Goal: Information Seeking & Learning: Check status

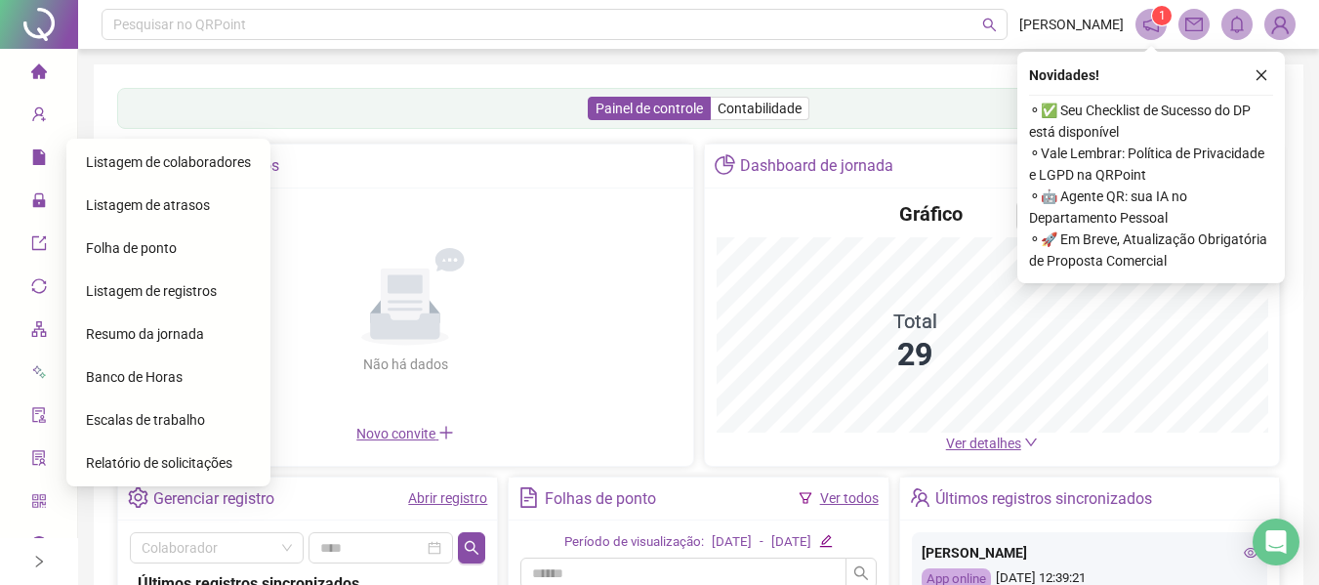
drag, startPoint x: 158, startPoint y: 253, endPoint x: 188, endPoint y: 250, distance: 29.4
click at [159, 252] on span "Folha de ponto" at bounding box center [131, 248] width 91 height 16
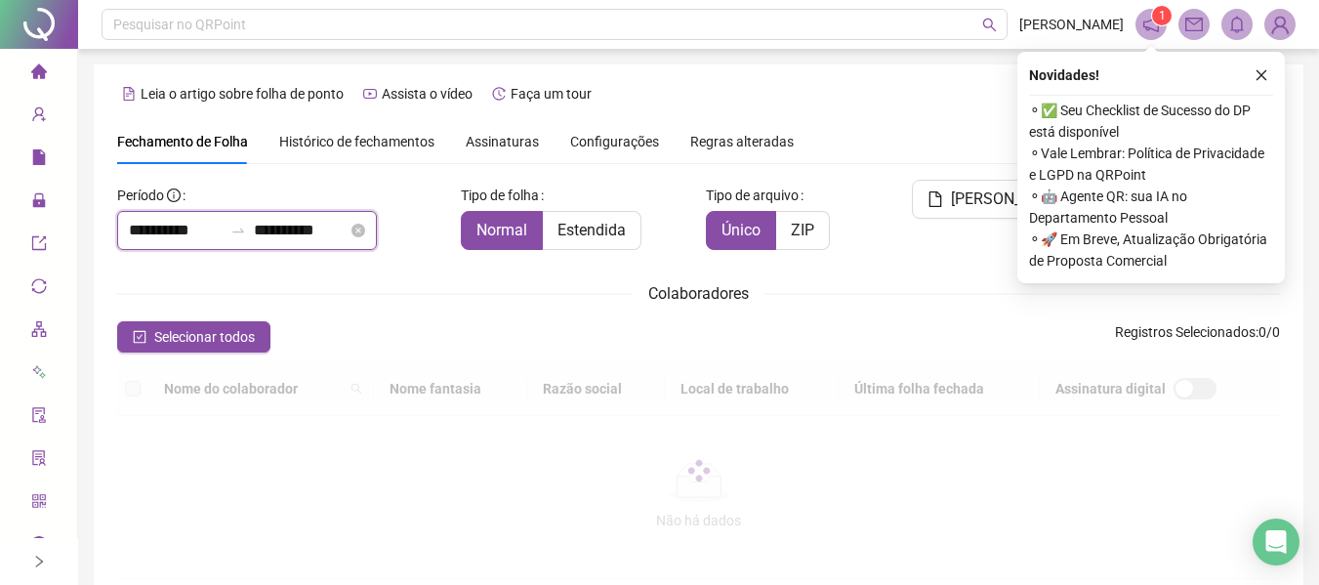
click at [219, 230] on input "**********" at bounding box center [176, 230] width 94 height 23
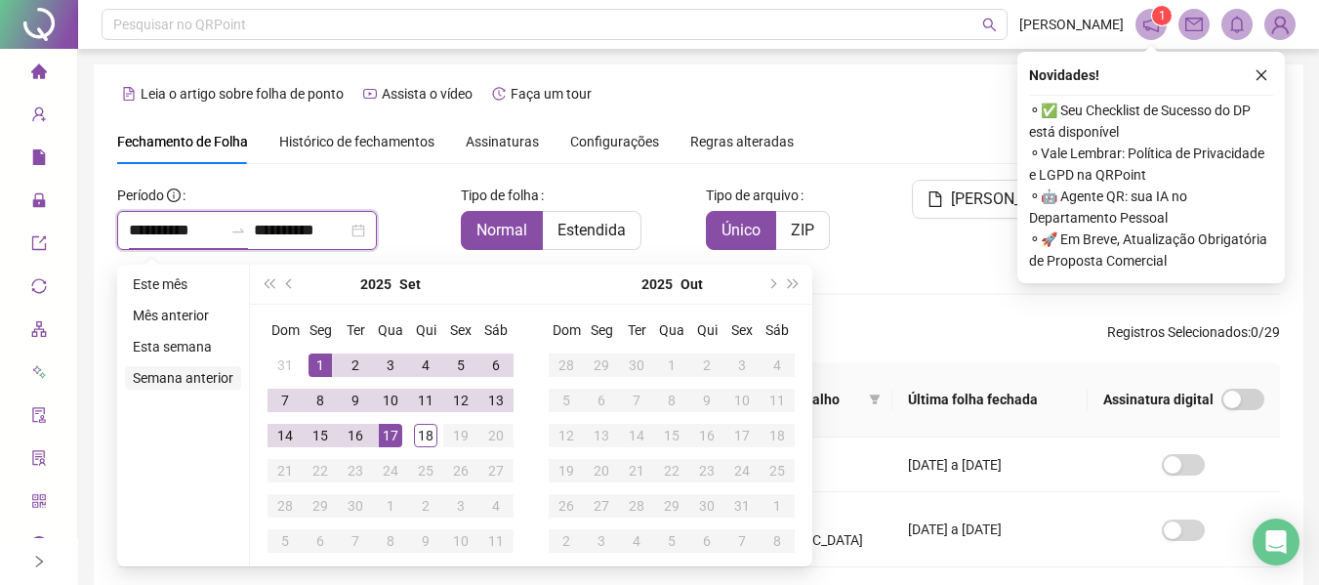
scroll to position [107, 0]
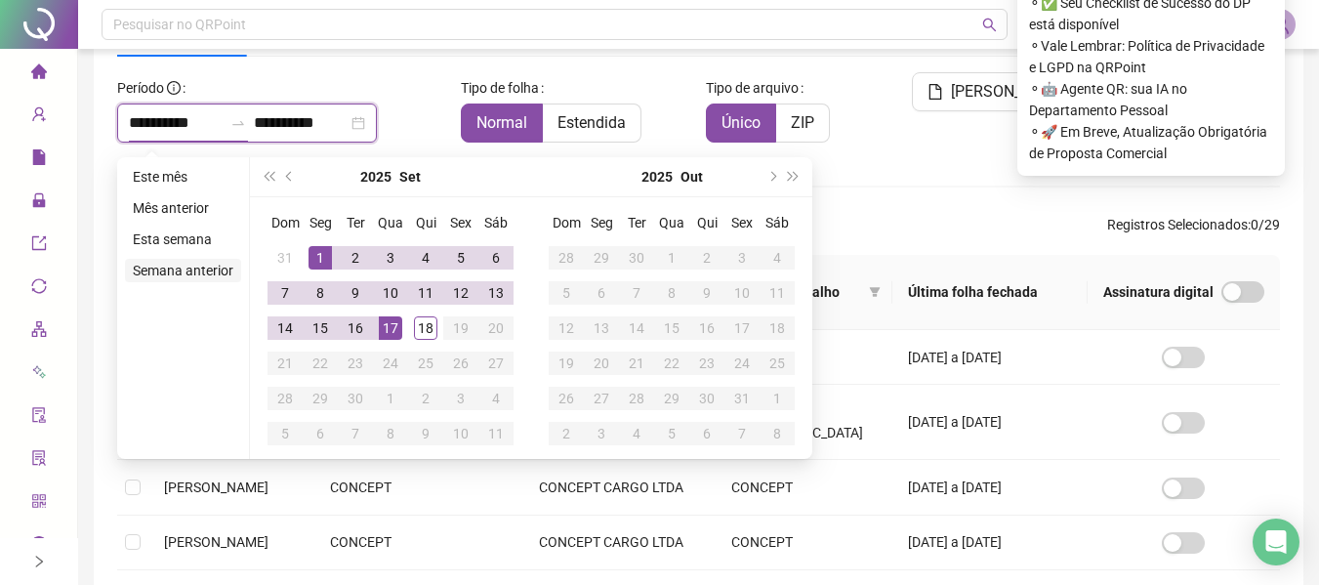
type input "**********"
click at [286, 177] on span "prev-year" at bounding box center [291, 177] width 10 height 10
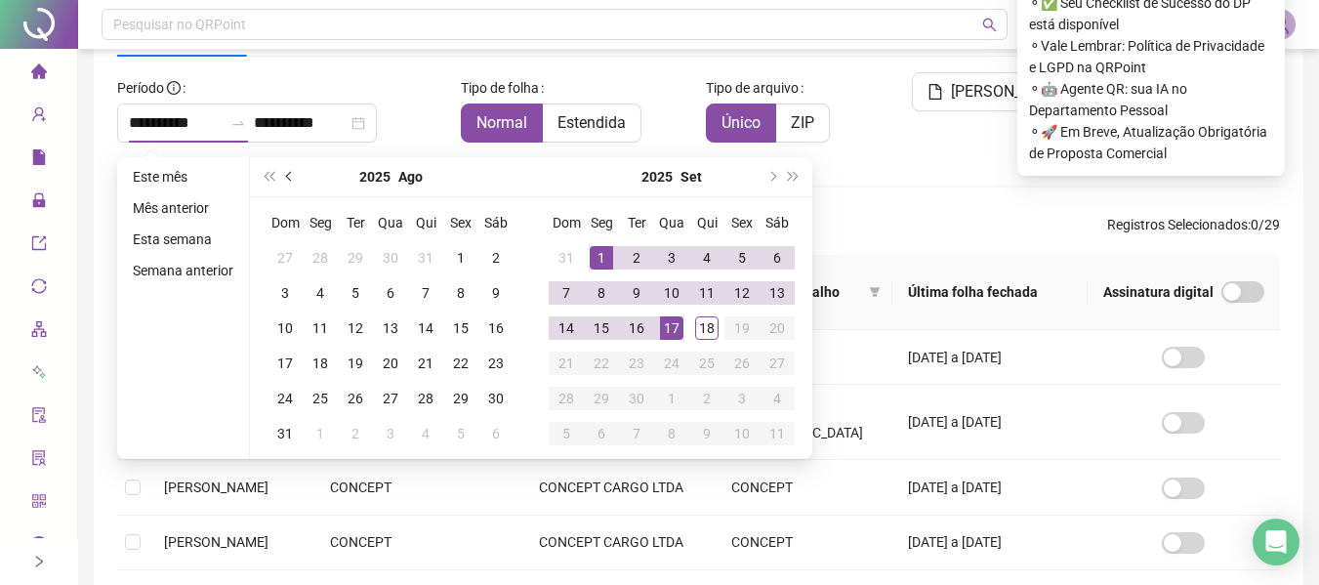
click at [286, 177] on span "prev-year" at bounding box center [291, 177] width 10 height 10
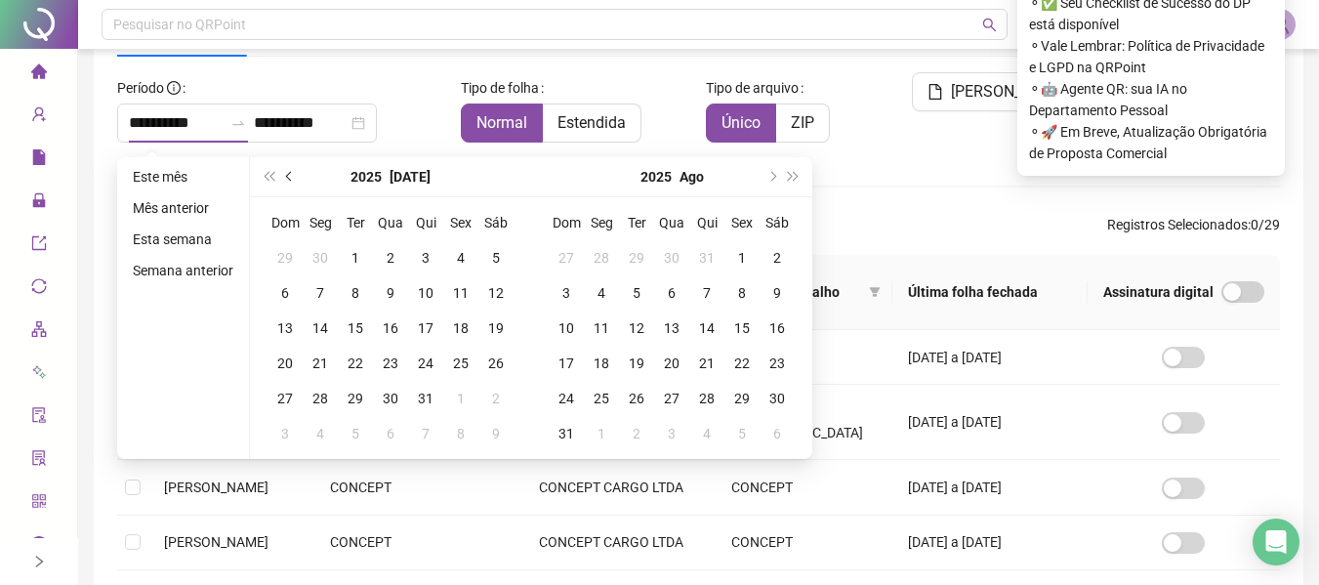
click at [286, 177] on span "prev-year" at bounding box center [291, 177] width 10 height 10
type input "**********"
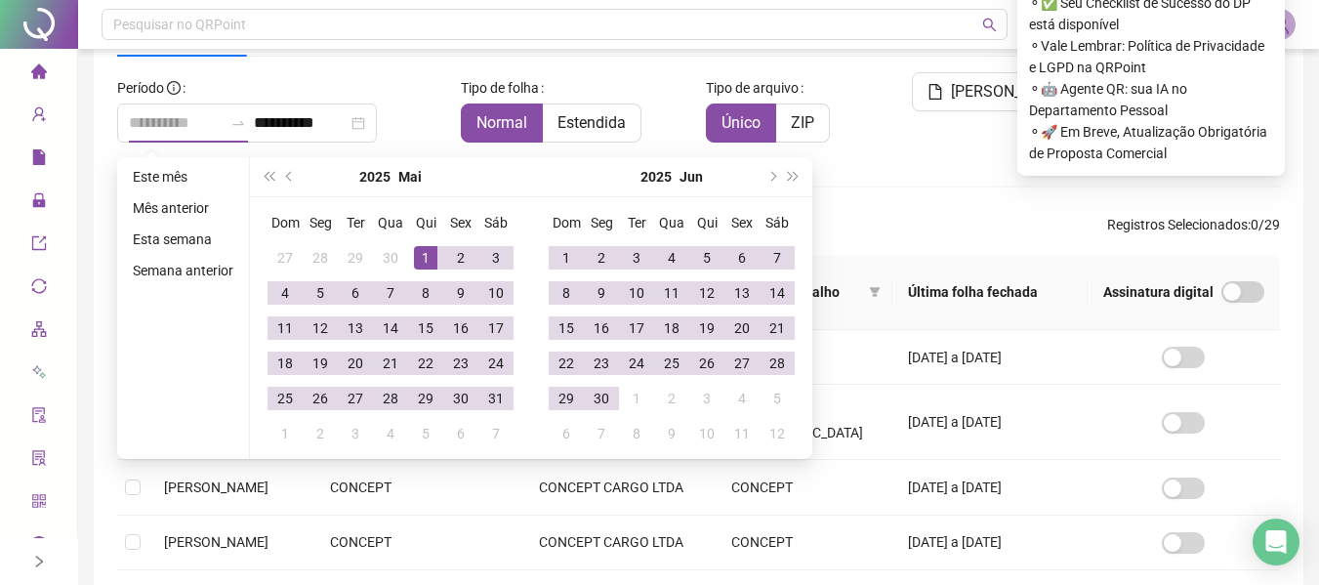
click at [420, 258] on div "1" at bounding box center [425, 257] width 23 height 23
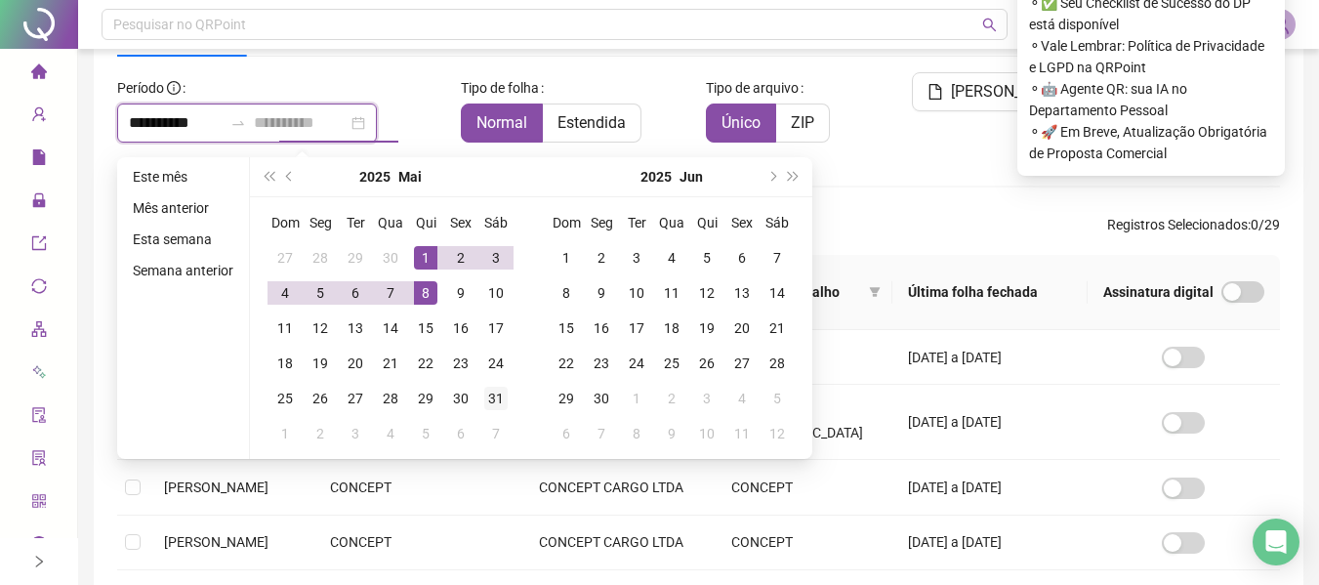
type input "**********"
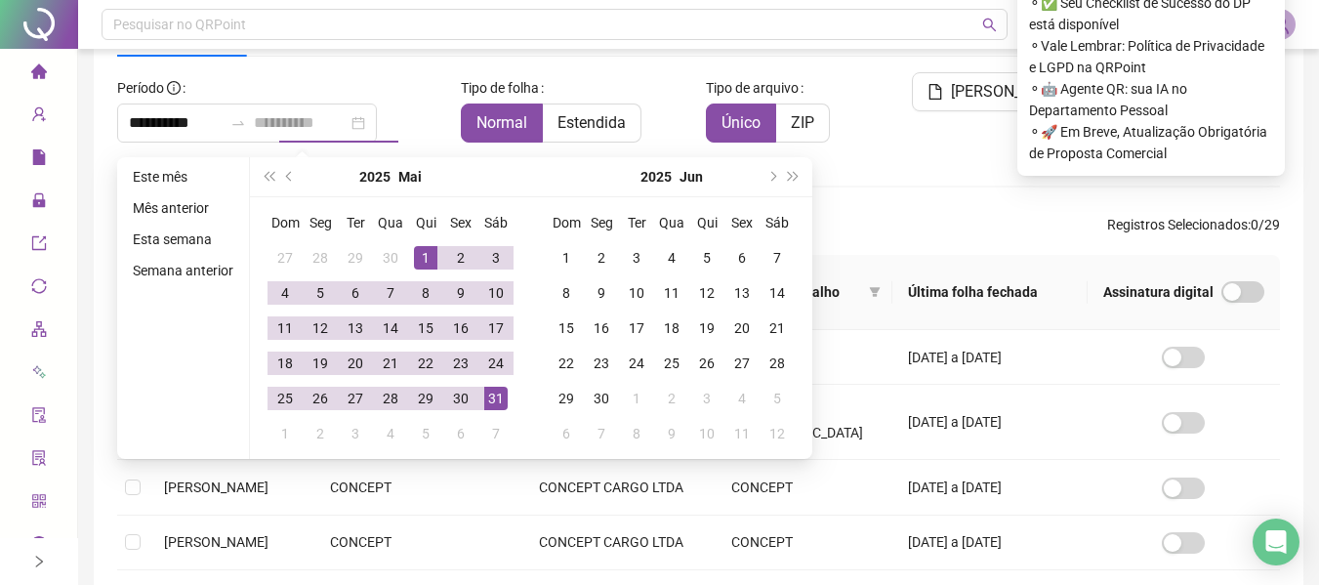
click at [495, 402] on div "31" at bounding box center [495, 398] width 23 height 23
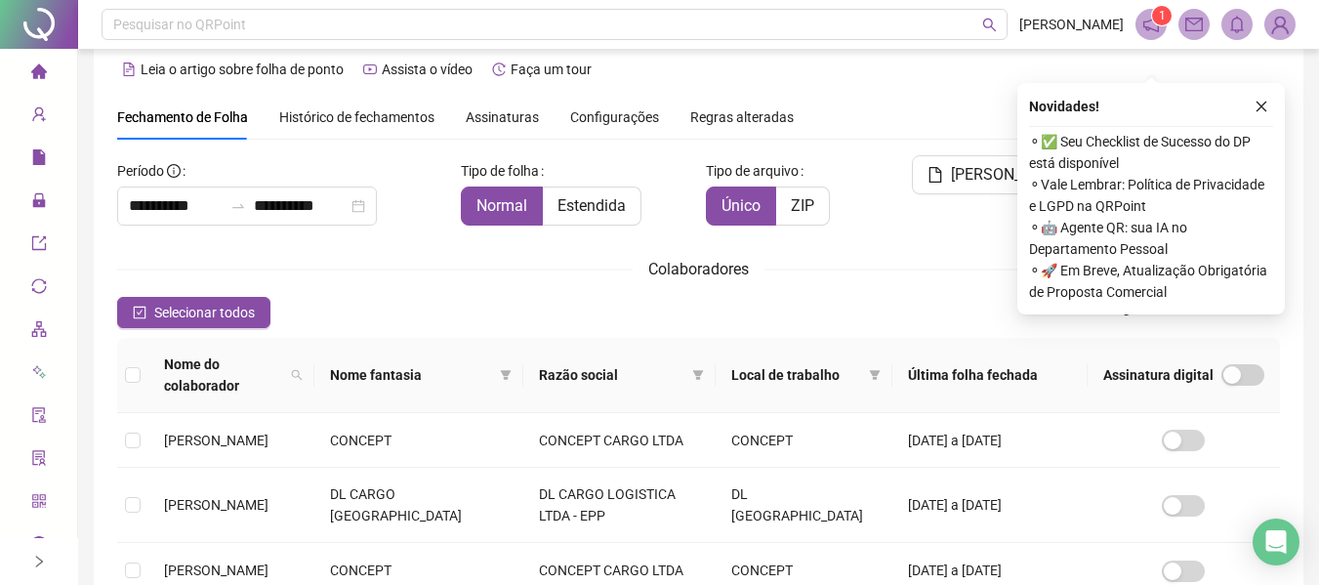
scroll to position [0, 0]
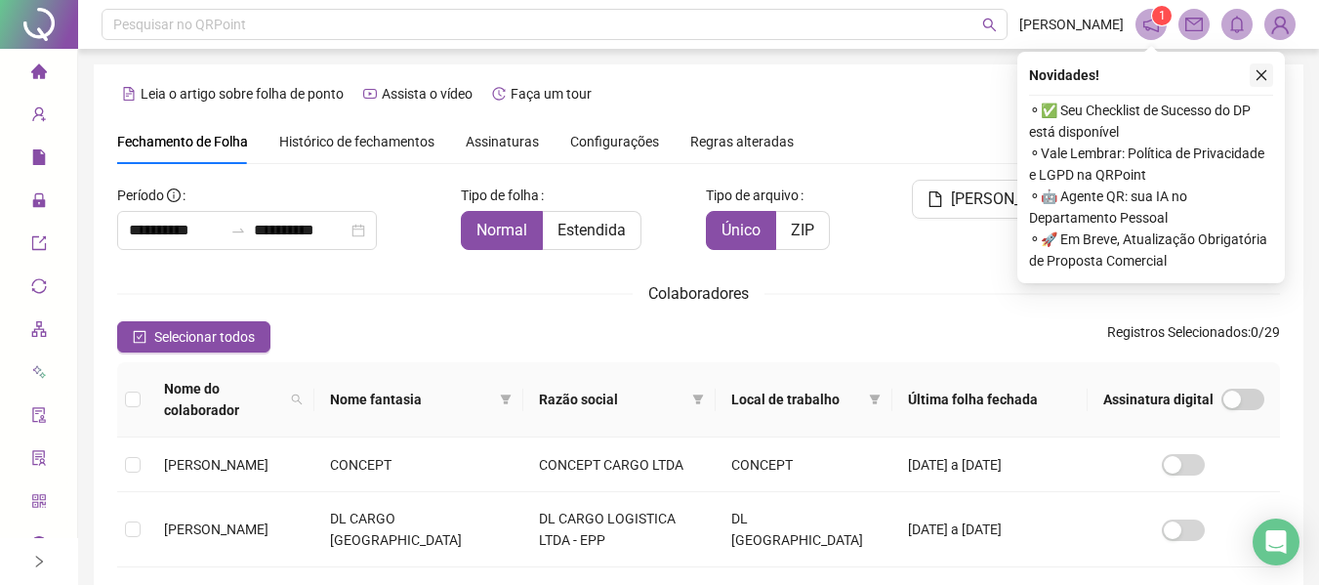
click at [1263, 75] on icon "close" at bounding box center [1262, 75] width 14 height 14
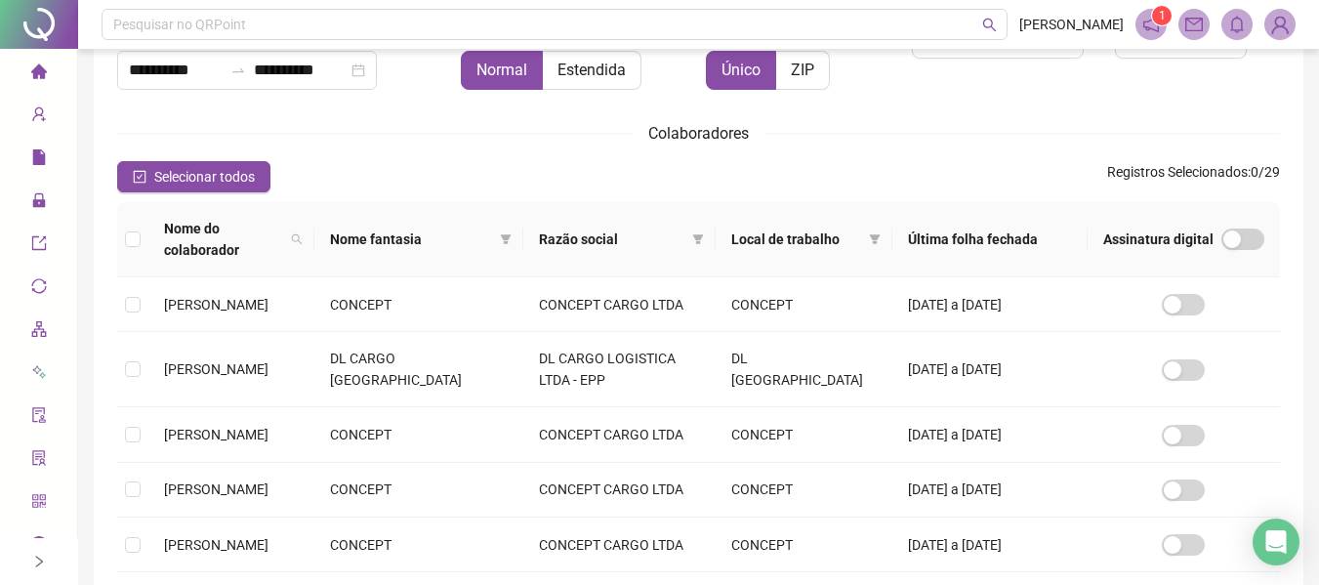
scroll to position [195, 0]
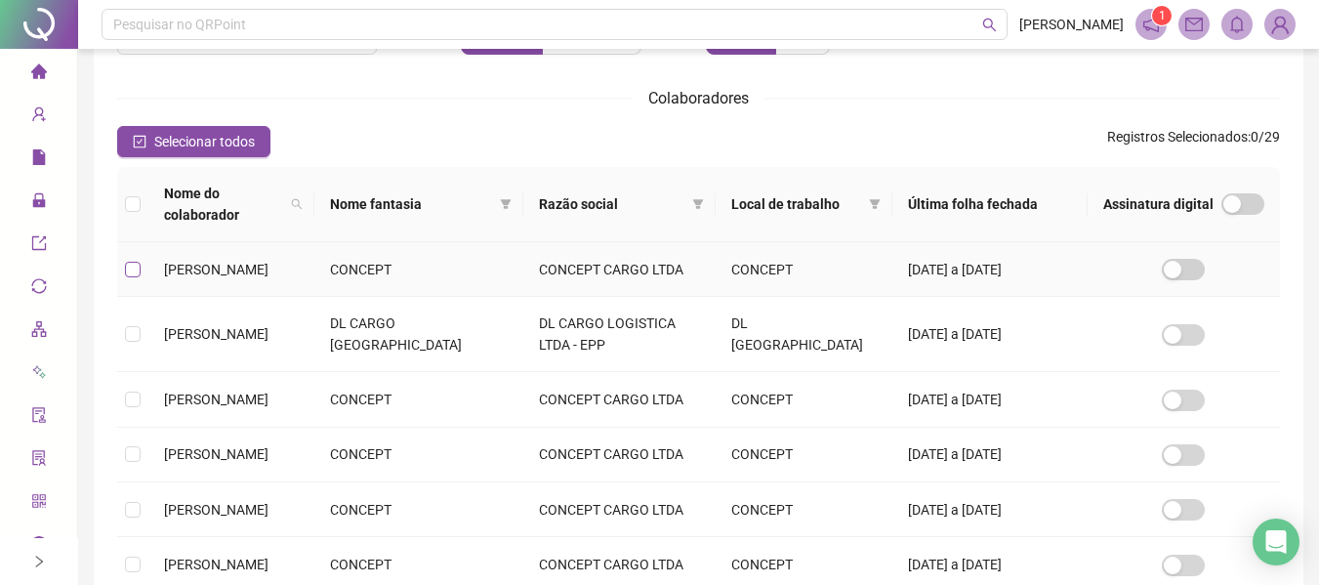
click at [133, 277] on label at bounding box center [133, 269] width 16 height 21
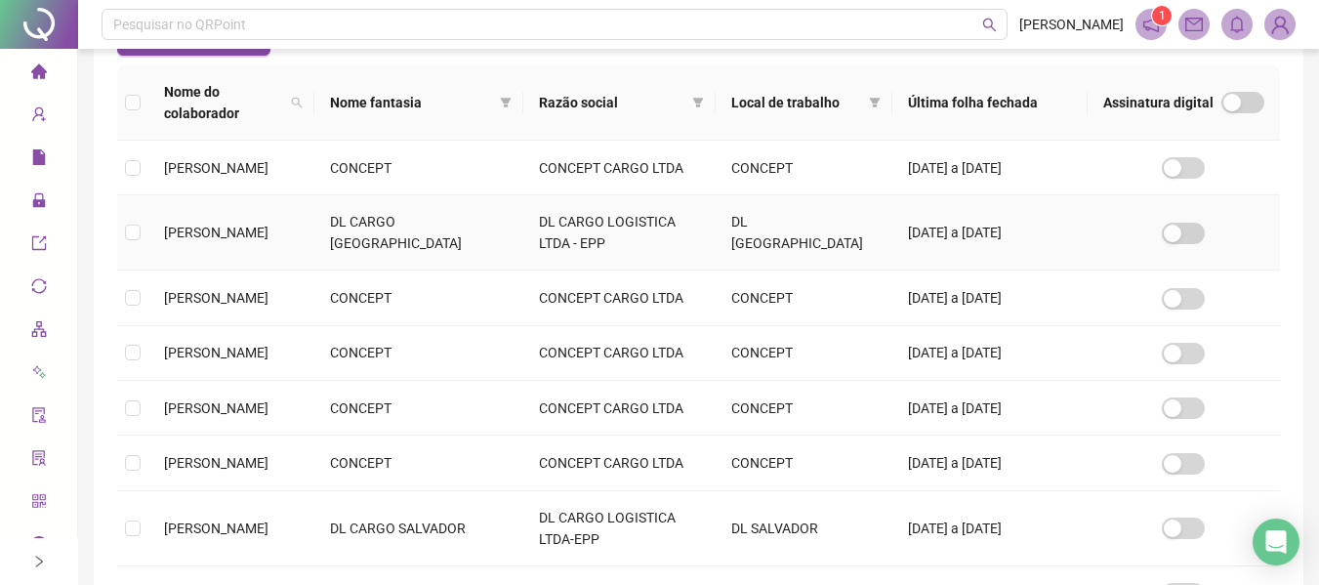
scroll to position [303, 0]
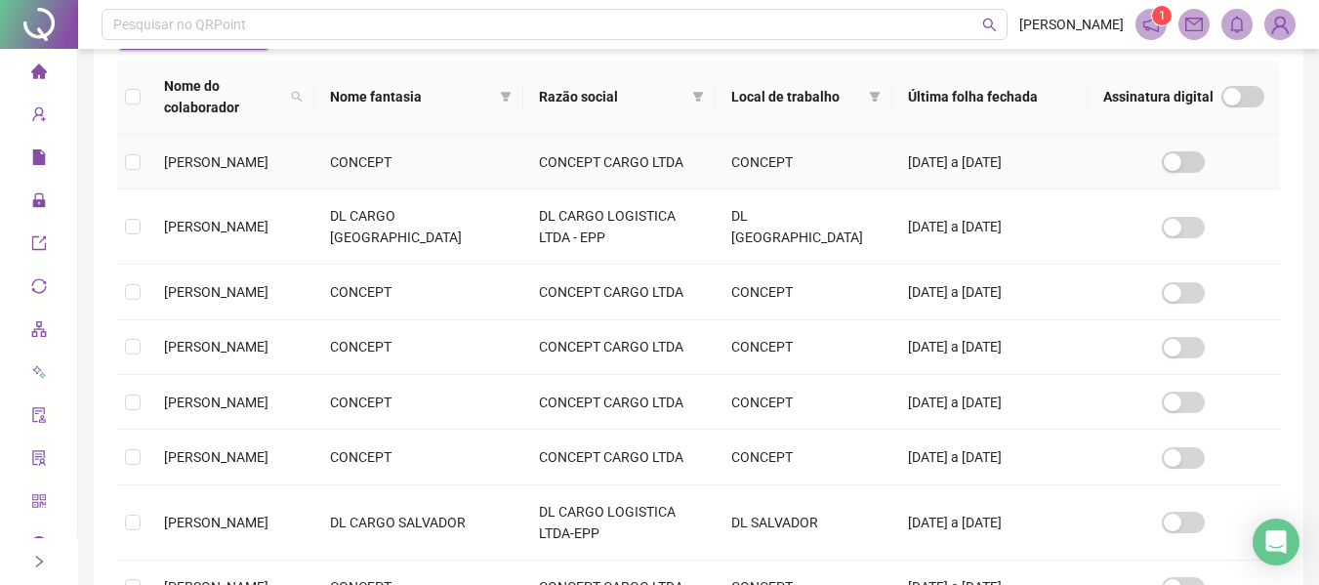
click at [145, 165] on td at bounding box center [132, 162] width 31 height 55
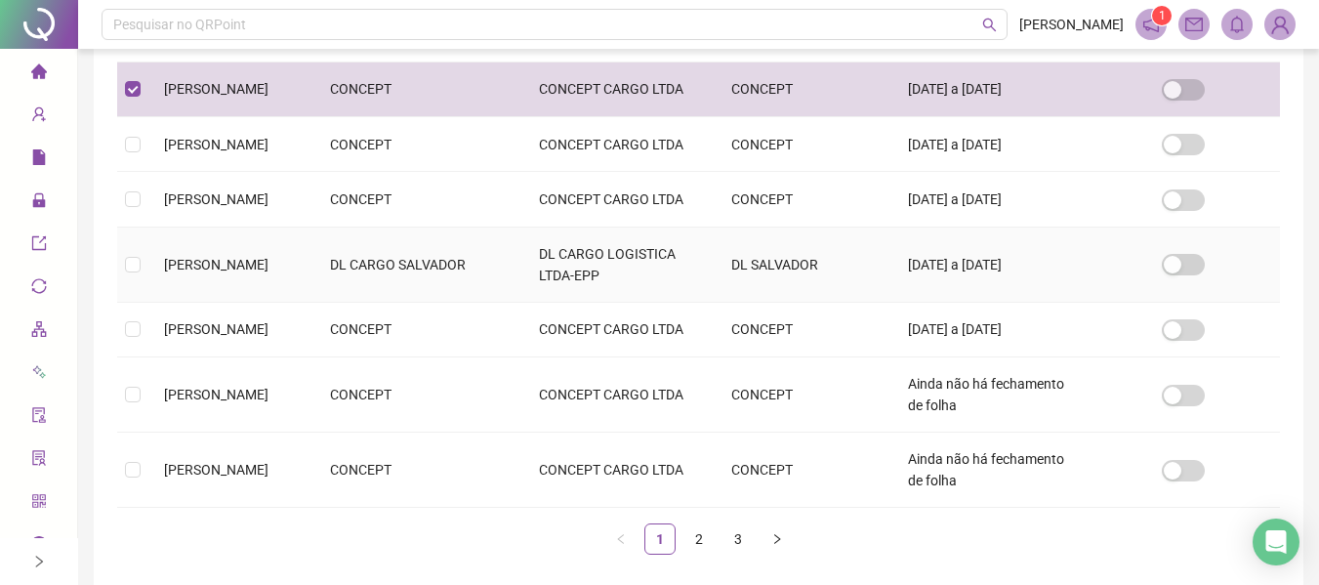
scroll to position [596, 0]
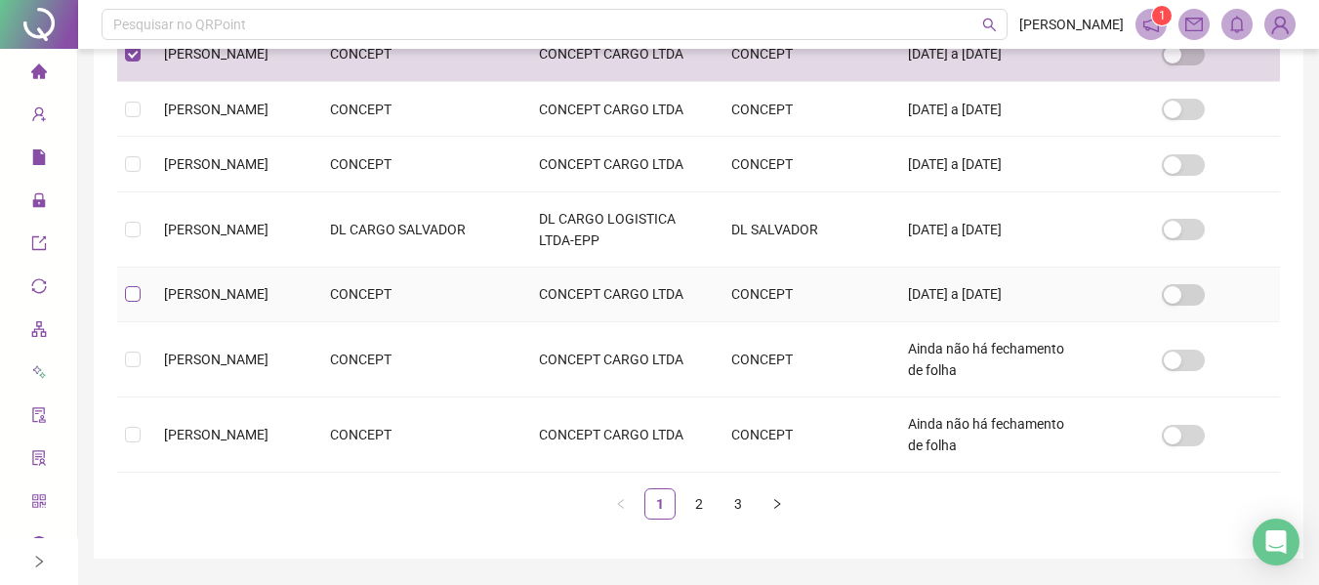
click at [138, 305] on label at bounding box center [133, 293] width 16 height 21
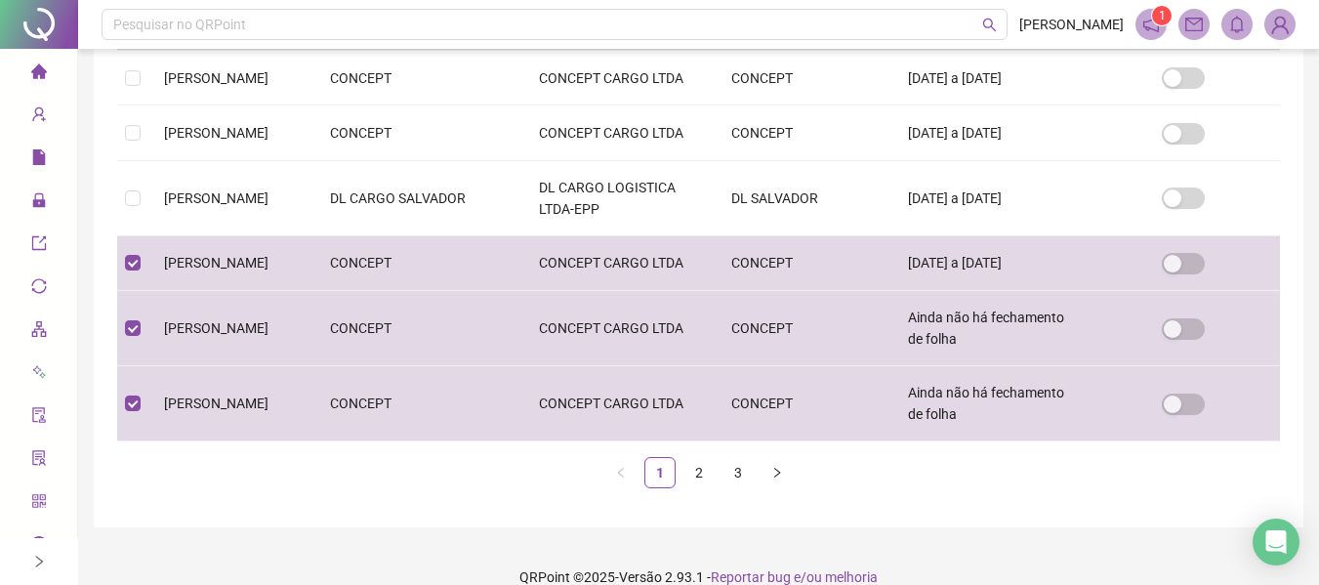
scroll to position [675, 0]
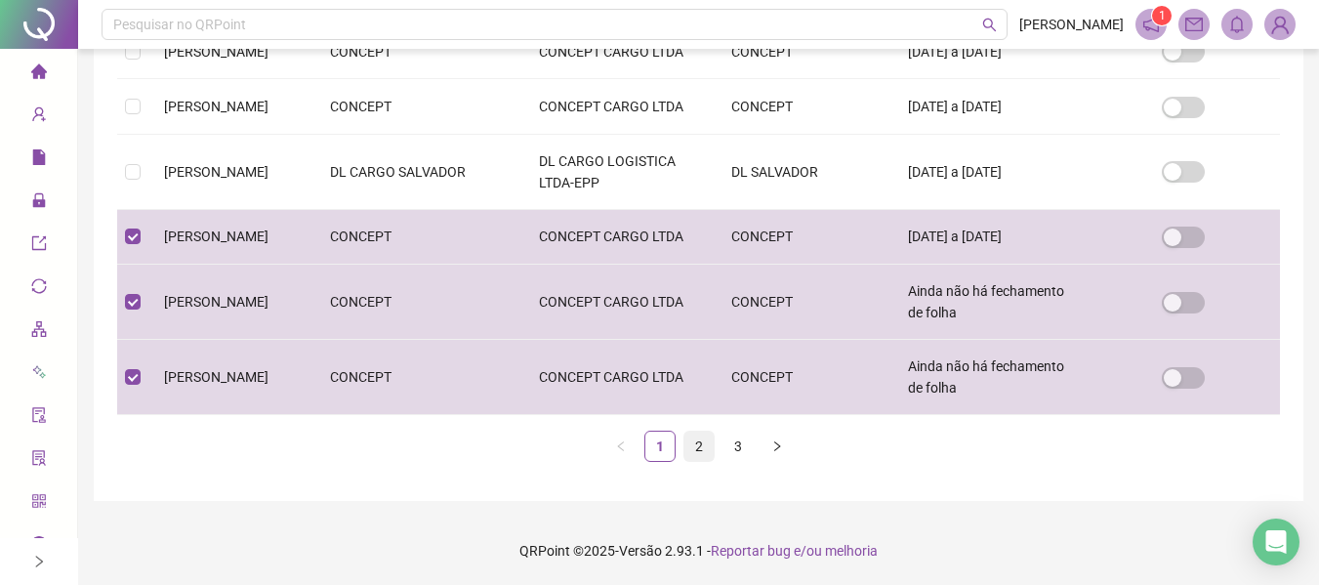
click at [705, 455] on link "2" at bounding box center [699, 446] width 29 height 29
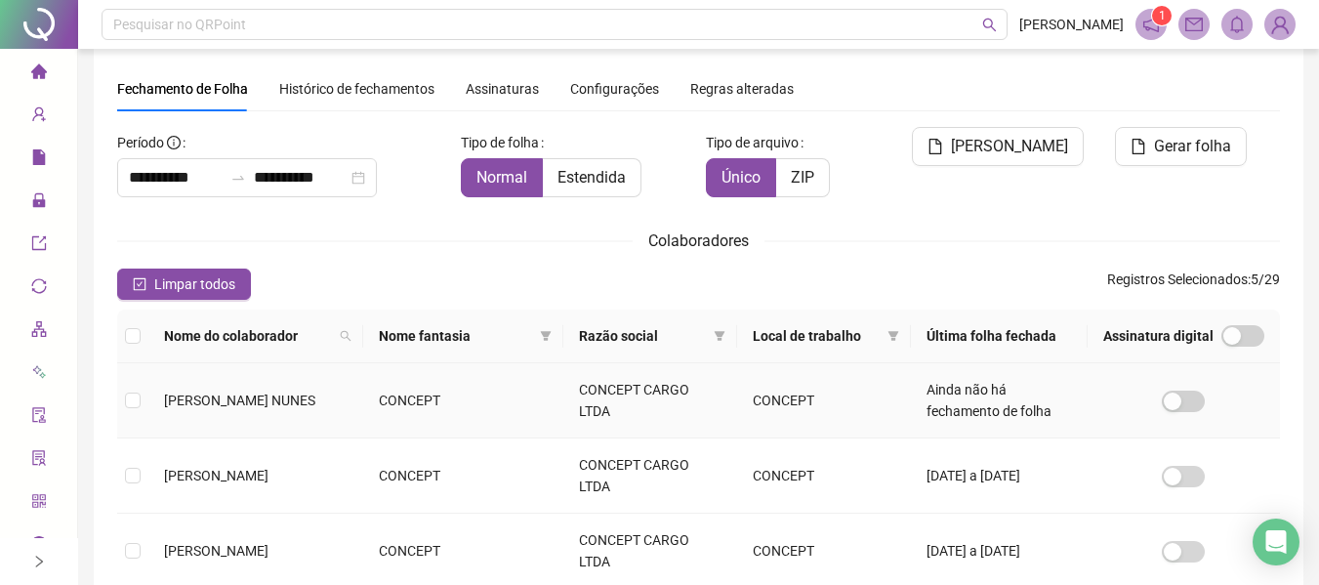
scroll to position [0, 0]
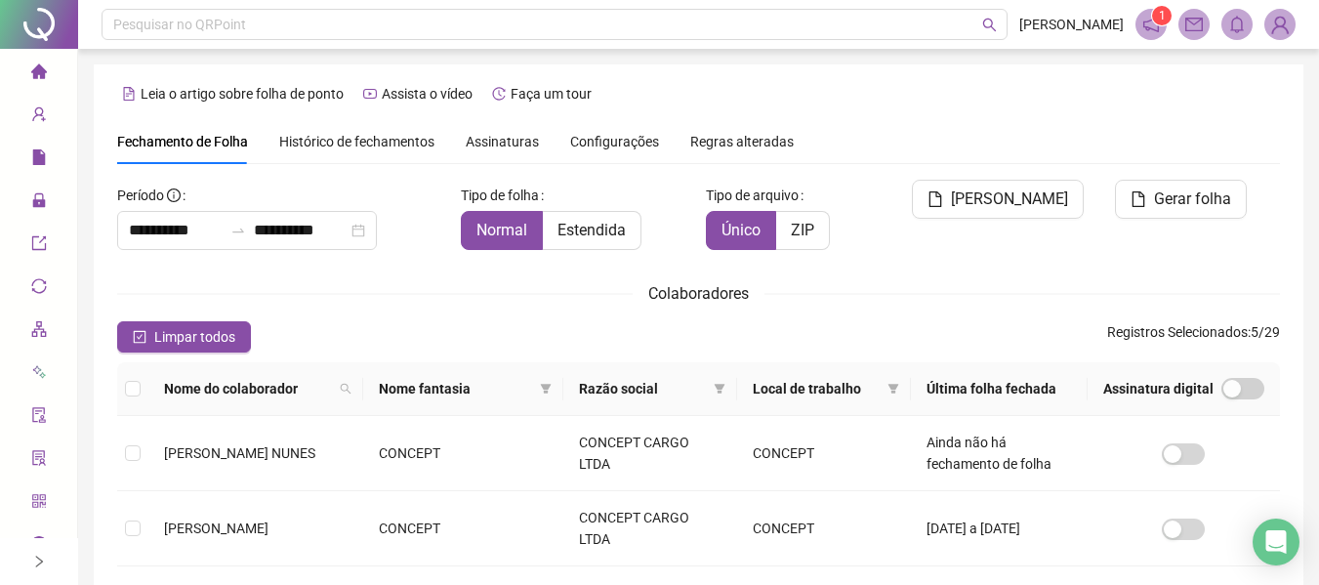
click at [323, 139] on span "Histórico de fechamentos" at bounding box center [356, 142] width 155 height 16
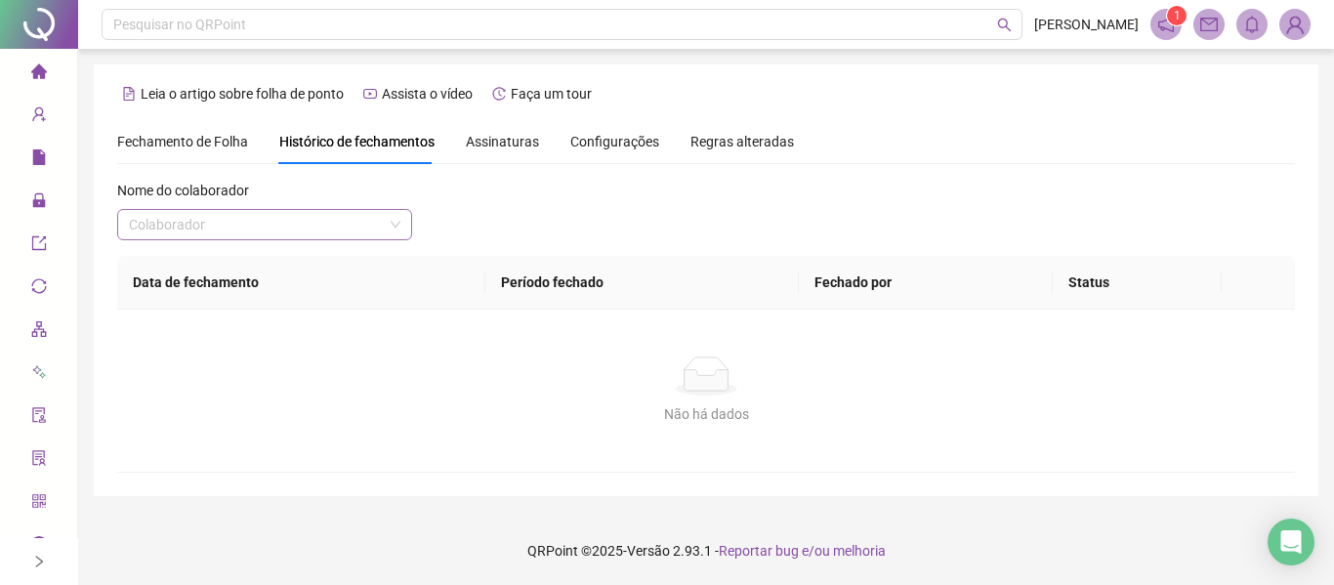
click at [378, 224] on input "search" at bounding box center [256, 224] width 254 height 29
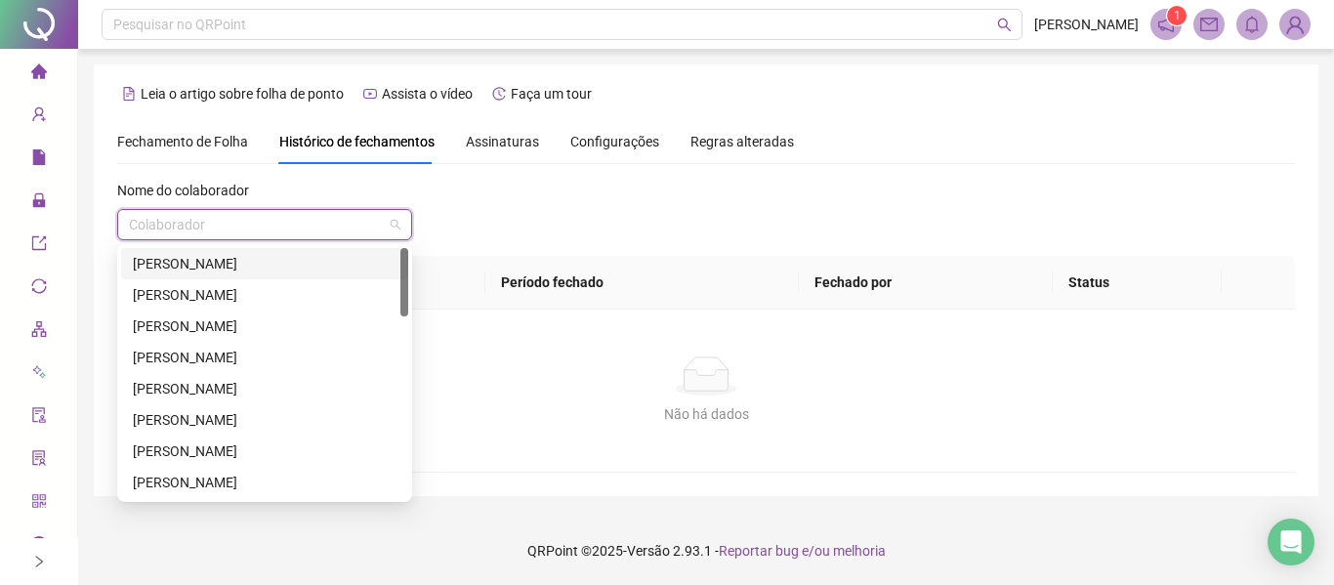
click at [332, 264] on div "[PERSON_NAME]" at bounding box center [265, 263] width 264 height 21
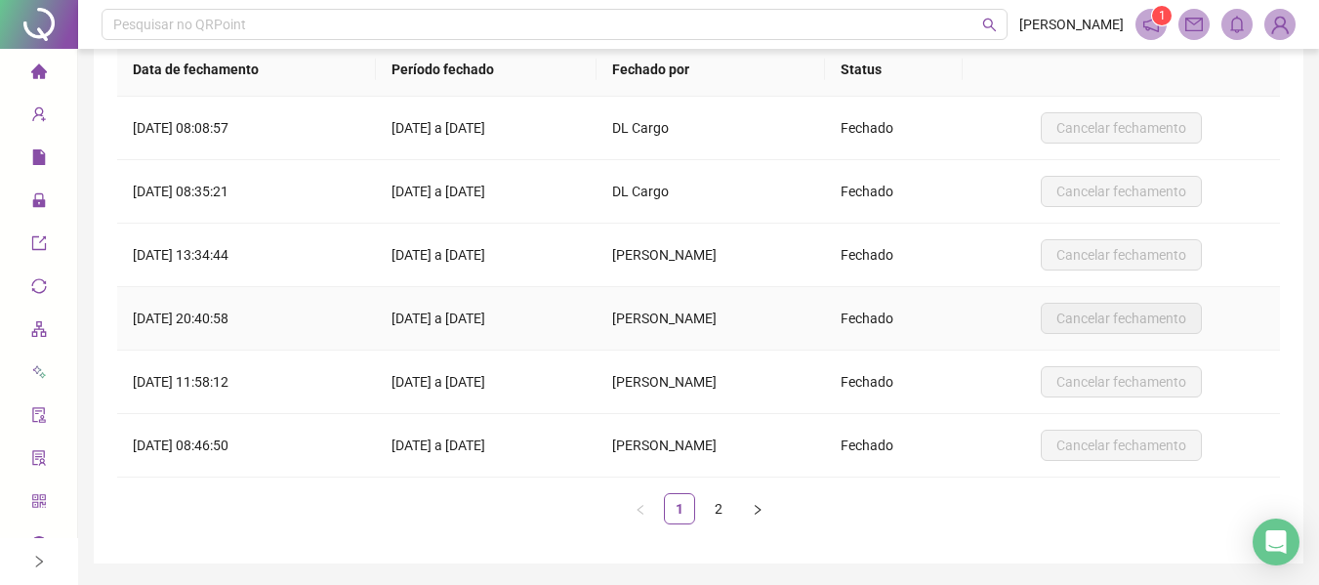
scroll to position [178, 0]
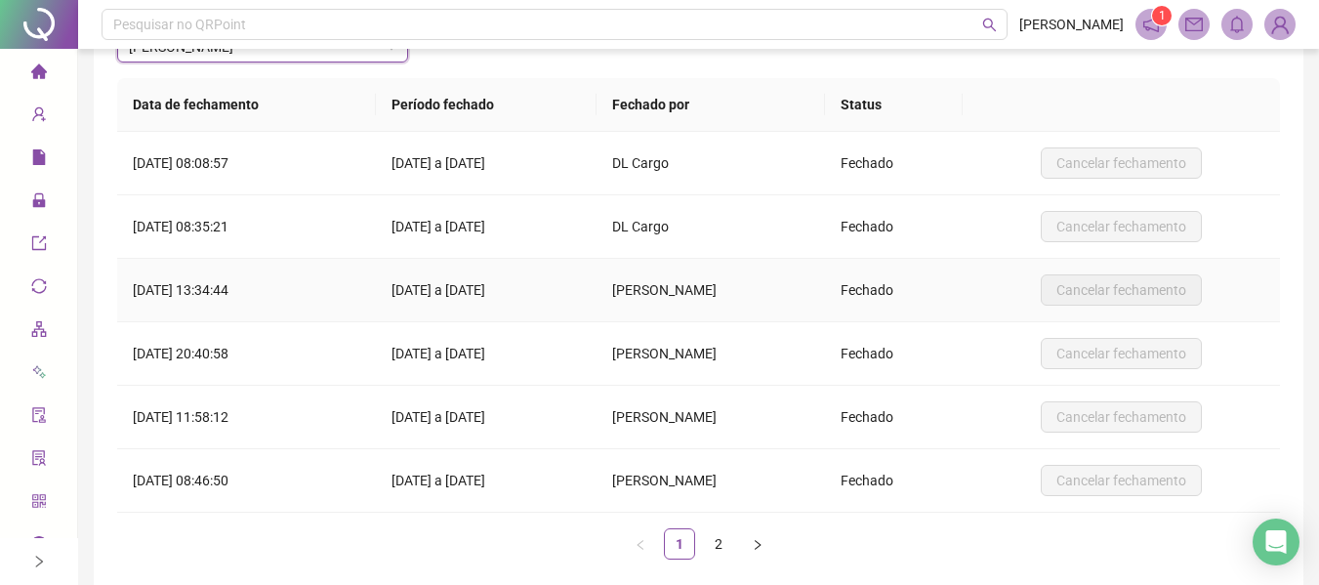
click at [503, 288] on td "[DATE] a [DATE]" at bounding box center [486, 290] width 221 height 63
click at [490, 365] on td "[DATE] a [DATE]" at bounding box center [486, 353] width 221 height 63
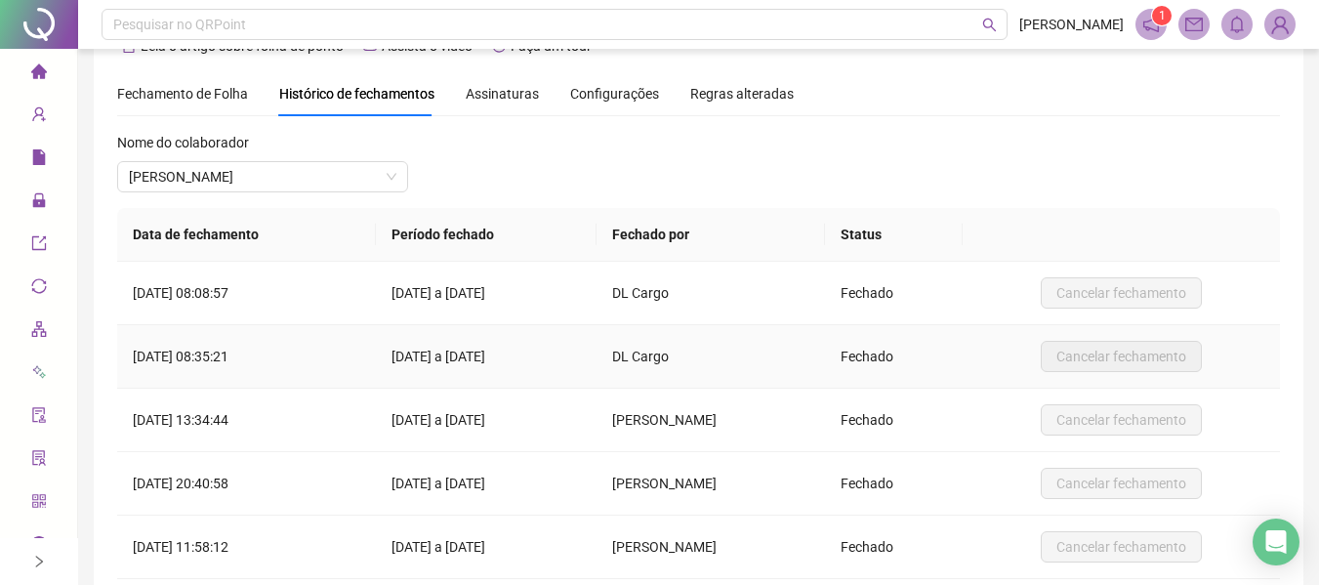
scroll to position [0, 0]
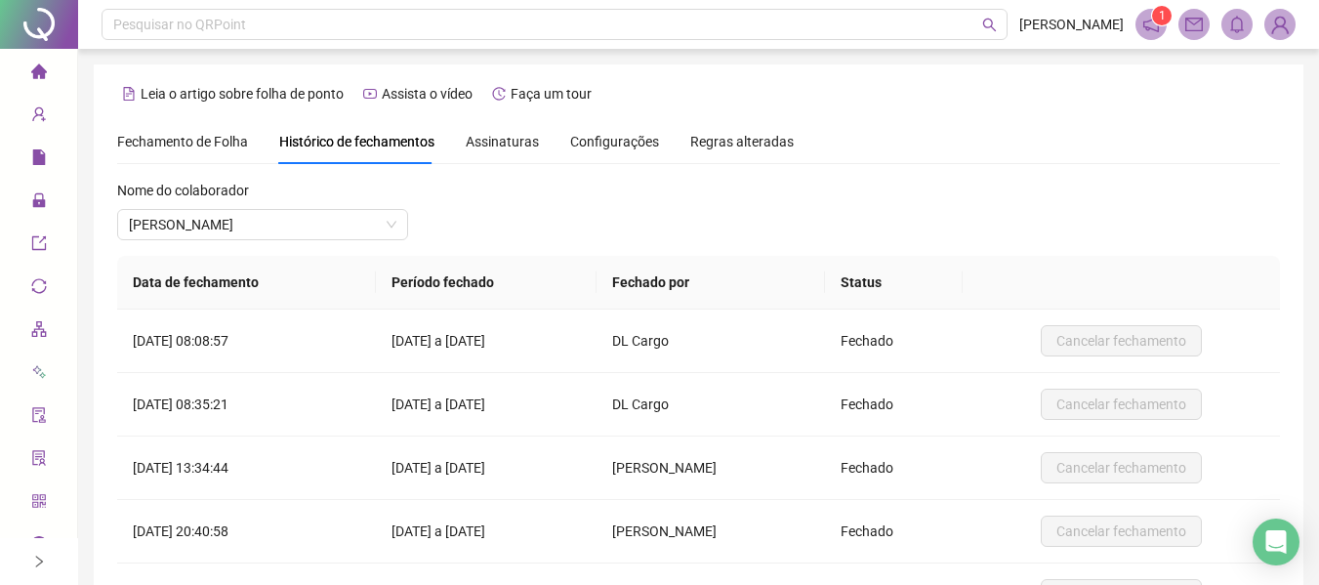
click at [527, 142] on span "Assinaturas" at bounding box center [502, 142] width 73 height 14
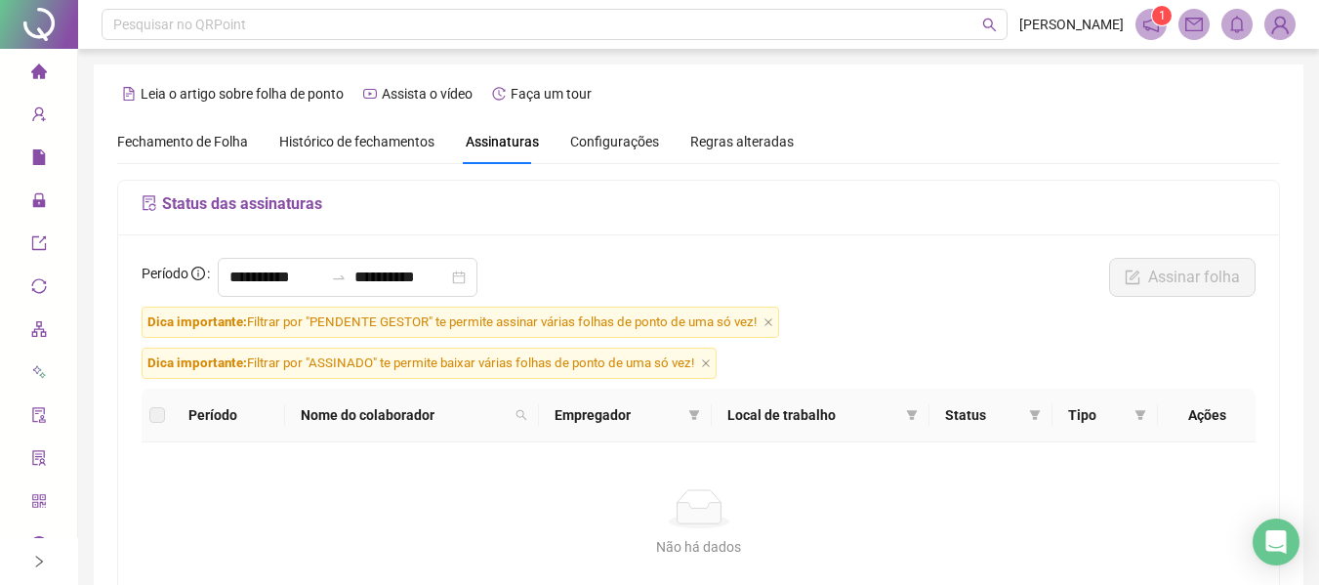
click at [596, 146] on span "Configurações" at bounding box center [614, 142] width 89 height 14
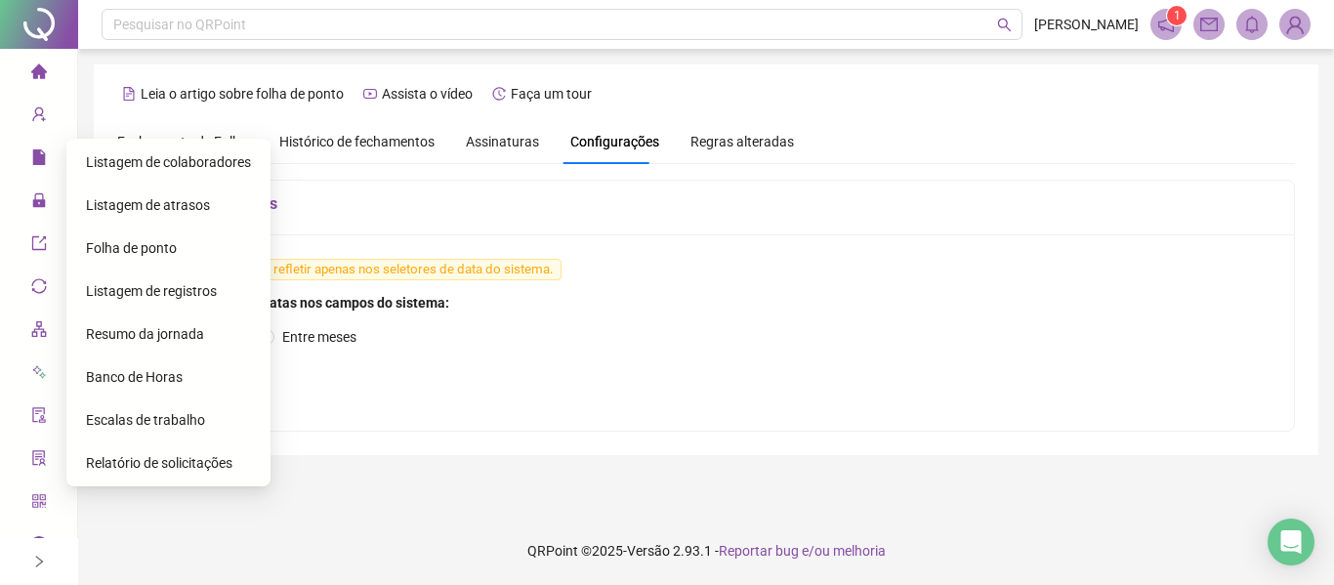
click at [162, 245] on span "Folha de ponto" at bounding box center [131, 248] width 91 height 16
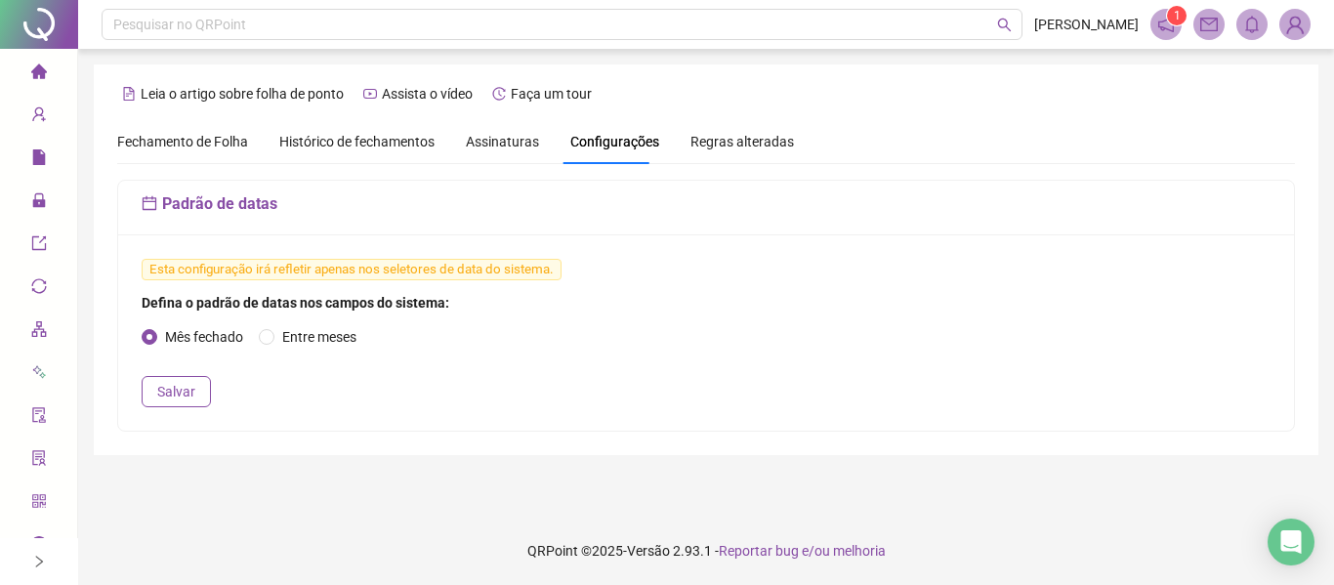
click at [195, 143] on span "Fechamento de Folha" at bounding box center [182, 142] width 131 height 16
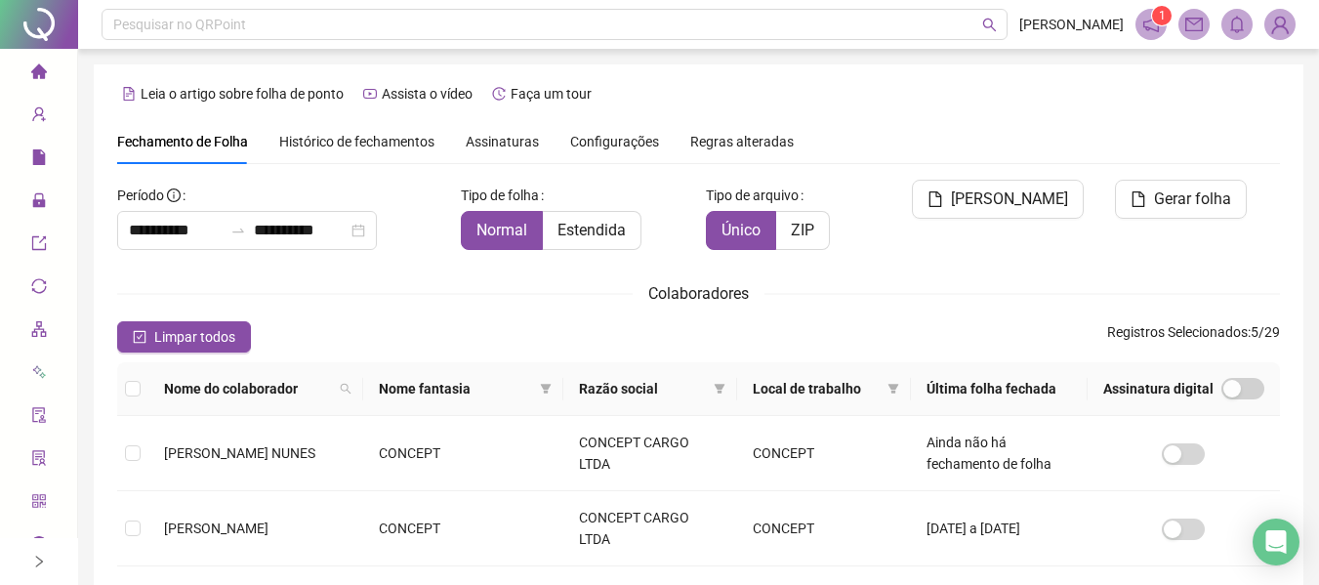
type input "**********"
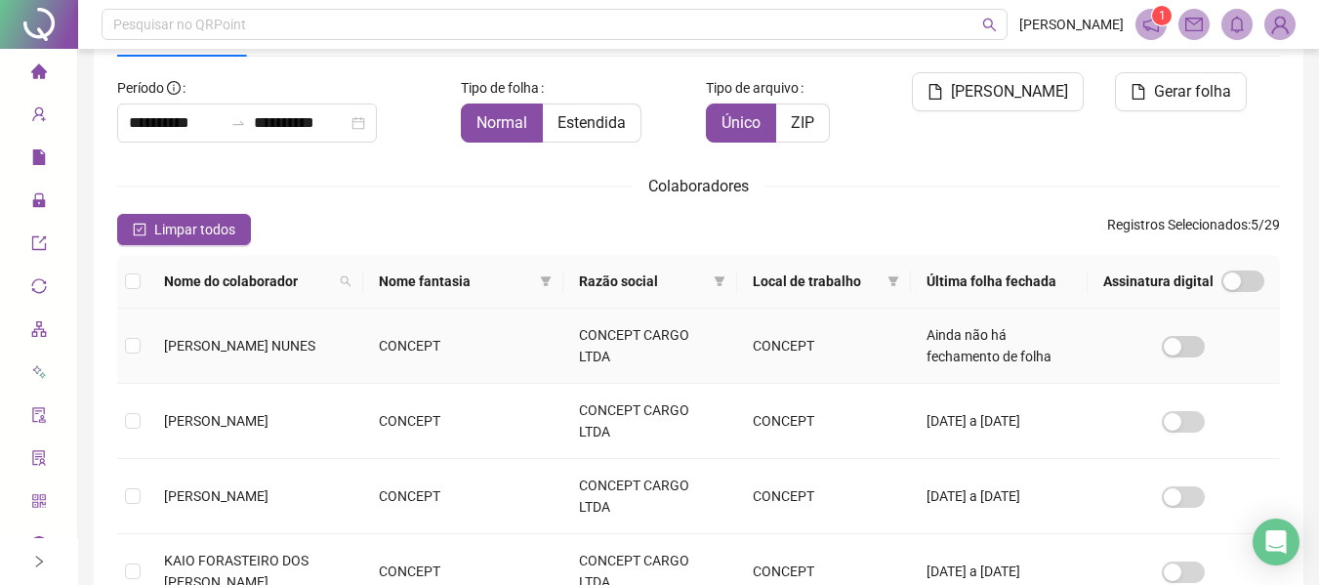
click at [663, 371] on td "CONCEPT CARGO LTDA" at bounding box center [650, 346] width 174 height 75
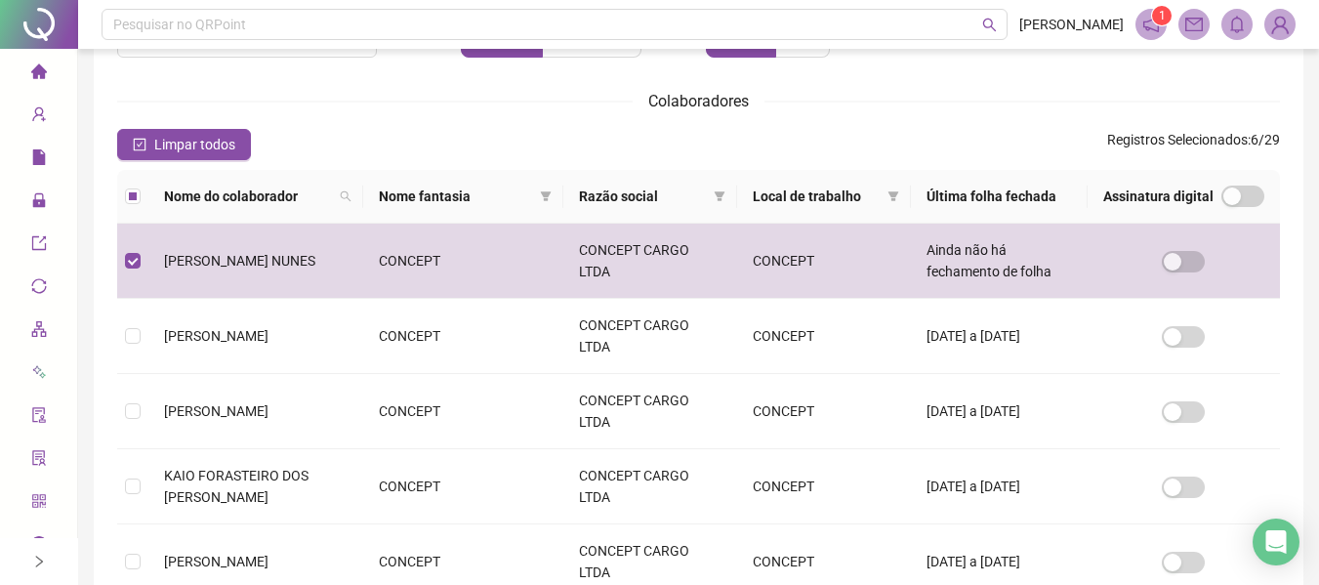
scroll to position [187, 0]
